Goal: Task Accomplishment & Management: Use online tool/utility

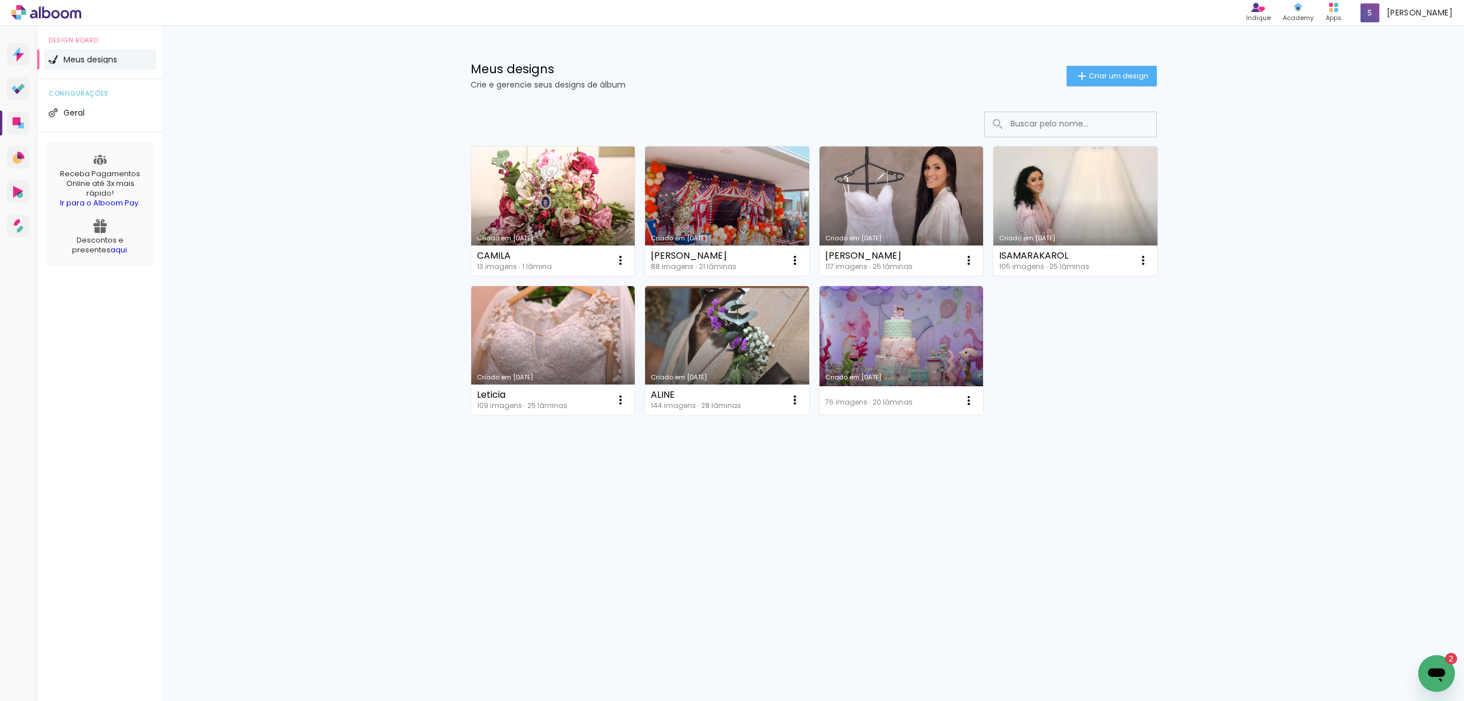
click at [584, 202] on link "Criado em [DATE]" at bounding box center [553, 210] width 164 height 129
